Goal: Navigation & Orientation: Find specific page/section

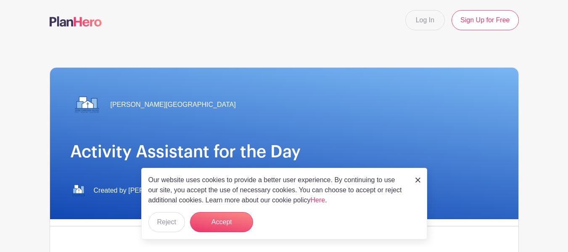
click at [416, 179] on img at bounding box center [418, 179] width 5 height 5
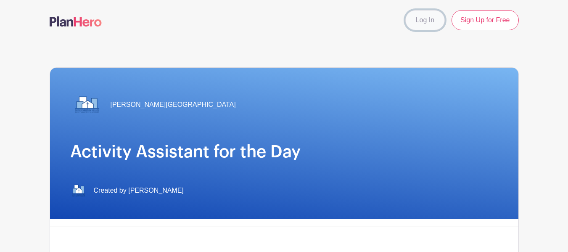
click at [419, 21] on link "Log In" at bounding box center [425, 20] width 40 height 20
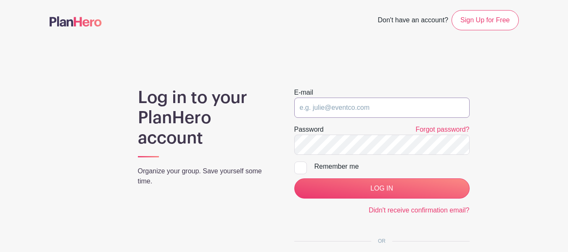
type input "[EMAIL_ADDRESS][PERSON_NAME][DOMAIN_NAME]"
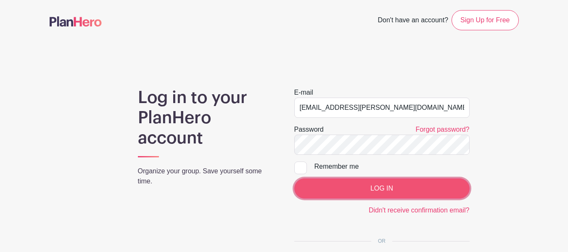
click at [347, 188] on input "LOG IN" at bounding box center [381, 188] width 175 height 20
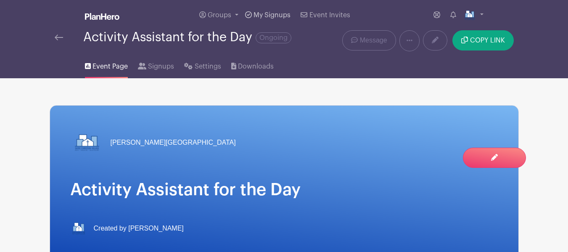
click at [271, 15] on span "My Signups" at bounding box center [272, 15] width 37 height 7
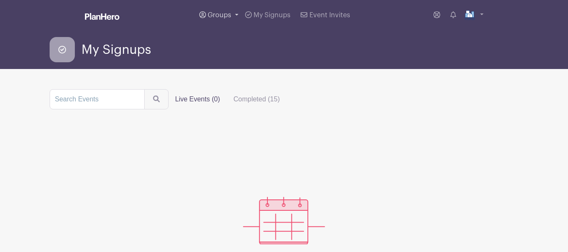
click at [217, 16] on span "Groups" at bounding box center [220, 15] width 24 height 7
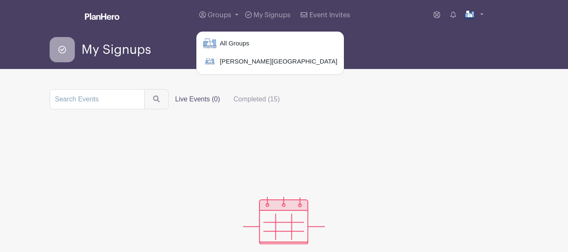
click at [96, 45] on span "My Signups" at bounding box center [116, 50] width 69 height 14
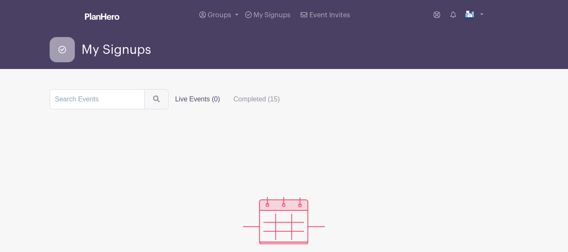
drag, startPoint x: 197, startPoint y: 101, endPoint x: 432, endPoint y: 161, distance: 241.9
click at [198, 101] on label "Live Events (0)" at bounding box center [198, 99] width 58 height 17
click at [0, 0] on input "Live Events (0)" at bounding box center [0, 0] width 0 height 0
click at [212, 13] on span "Groups" at bounding box center [220, 15] width 24 height 7
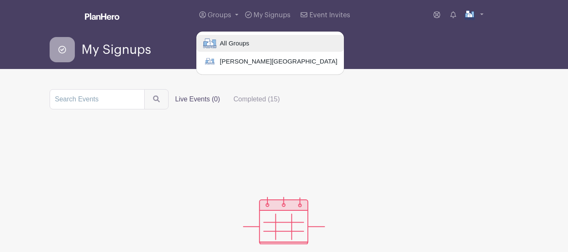
click at [228, 46] on span "All Groups" at bounding box center [233, 44] width 33 height 10
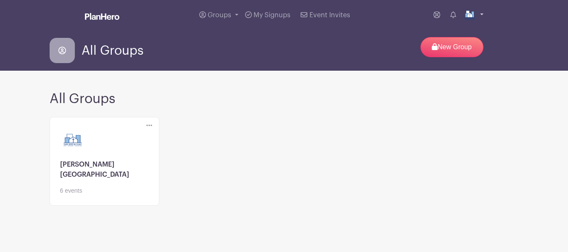
drag, startPoint x: 468, startPoint y: 14, endPoint x: 492, endPoint y: 34, distance: 31.3
click at [468, 14] on img at bounding box center [469, 14] width 13 height 13
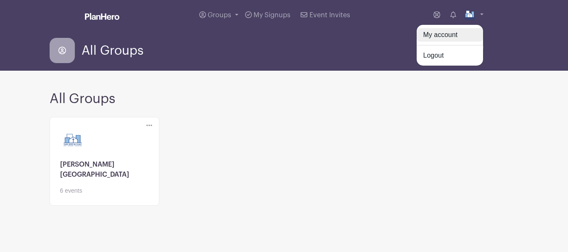
click at [455, 35] on link "My account" at bounding box center [450, 34] width 66 height 13
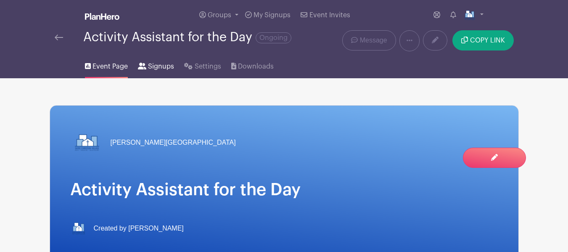
click at [158, 72] on link "Signups" at bounding box center [156, 64] width 36 height 27
click at [162, 67] on span "Signups" at bounding box center [161, 66] width 26 height 10
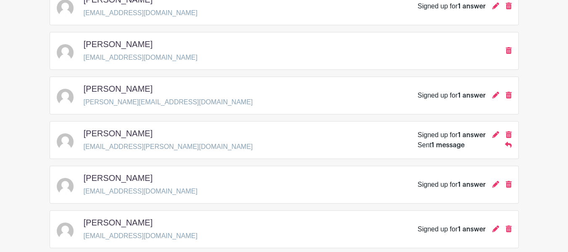
scroll to position [505, 0]
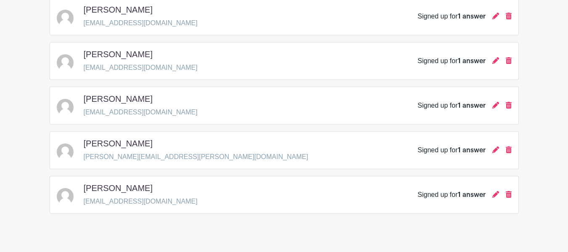
click at [121, 186] on h5 "Gary Coleman" at bounding box center [118, 188] width 69 height 10
click at [468, 196] on span "1 answer" at bounding box center [472, 194] width 28 height 7
drag, startPoint x: 445, startPoint y: 198, endPoint x: 438, endPoint y: 197, distance: 7.6
click at [438, 197] on div "Signed up for 1 answer" at bounding box center [452, 195] width 68 height 10
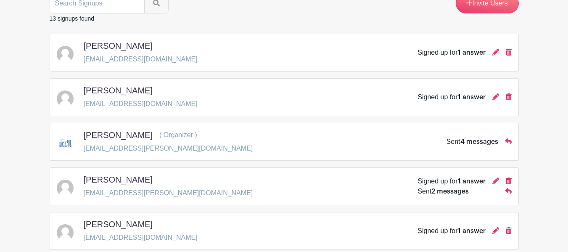
scroll to position [0, 0]
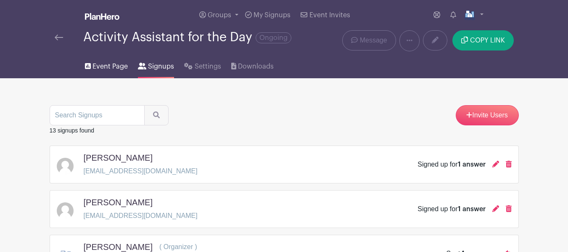
click at [107, 61] on link "Event Page" at bounding box center [106, 64] width 43 height 27
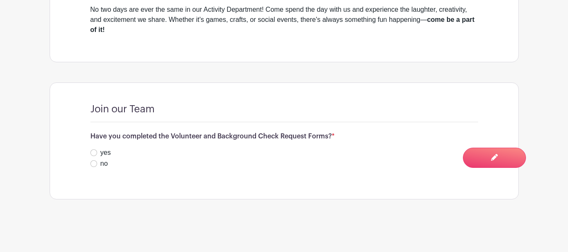
scroll to position [107, 0]
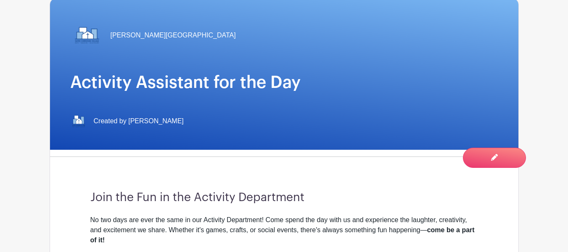
click at [193, 199] on h3 "Join the Fun in the Activity Department" at bounding box center [284, 198] width 388 height 14
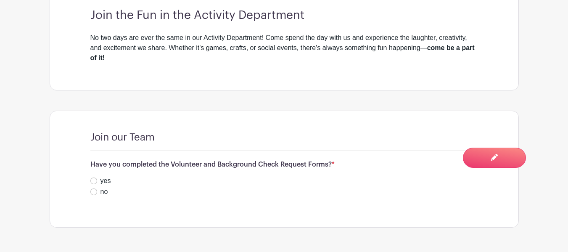
scroll to position [233, 0]
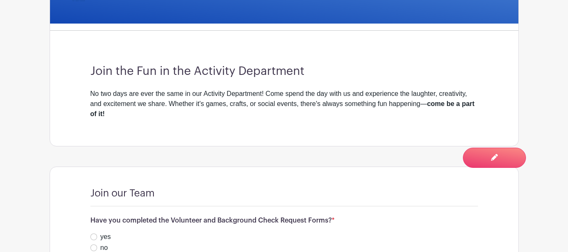
click at [147, 107] on div "No two days are ever the same in our Activity Department! Come spend the day wi…" at bounding box center [284, 104] width 388 height 30
click at [460, 109] on div "No two days are ever the same in our Activity Department! Come spend the day wi…" at bounding box center [284, 104] width 388 height 30
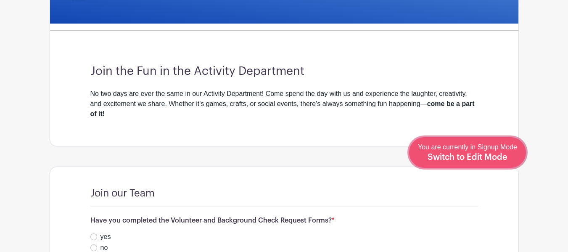
click at [477, 161] on span "Switch to Edit Mode" at bounding box center [468, 157] width 80 height 8
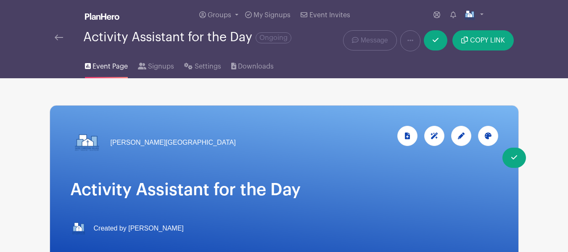
click at [110, 69] on span "Event Page" at bounding box center [110, 66] width 35 height 10
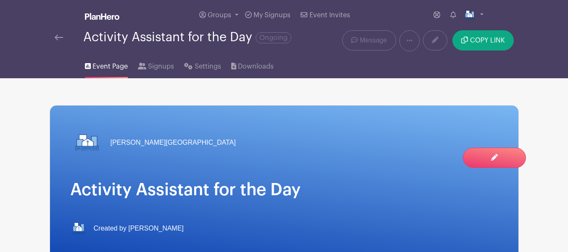
click at [113, 70] on span "Event Page" at bounding box center [110, 66] width 35 height 10
click at [269, 10] on link "My Signups" at bounding box center [268, 15] width 52 height 30
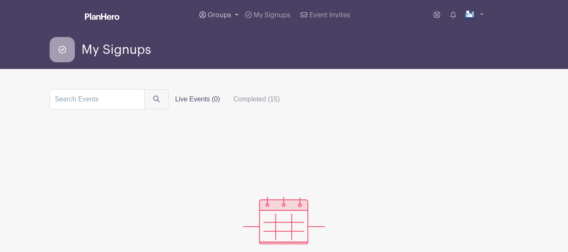
click at [224, 20] on link "Groups" at bounding box center [219, 15] width 46 height 30
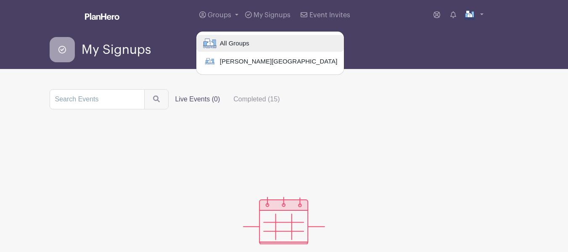
click at [224, 41] on span "All Groups" at bounding box center [233, 44] width 33 height 10
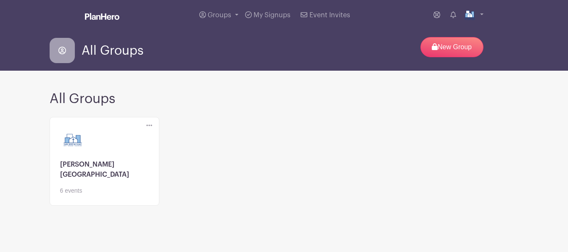
click at [119, 195] on link at bounding box center [104, 195] width 89 height 0
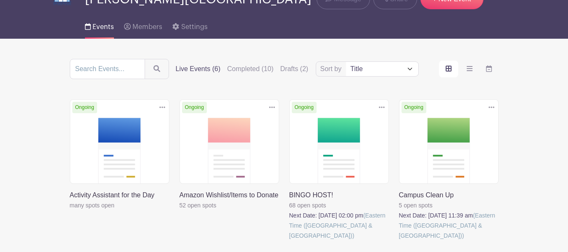
scroll to position [126, 0]
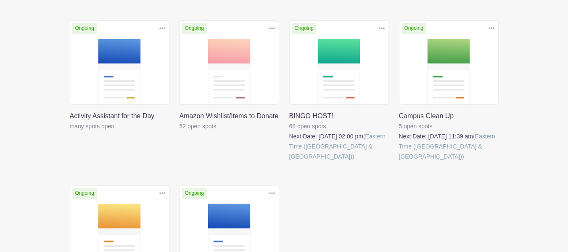
click at [399, 162] on link at bounding box center [399, 162] width 0 height 0
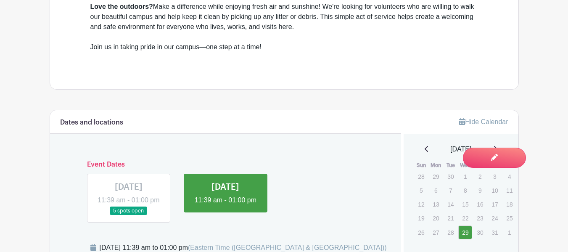
scroll to position [379, 0]
